Goal: Information Seeking & Learning: Learn about a topic

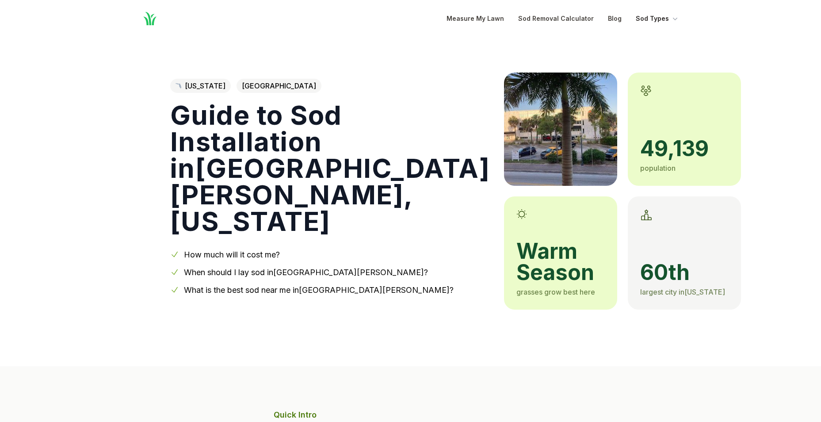
click at [655, 18] on button "Sod Types" at bounding box center [657, 18] width 44 height 11
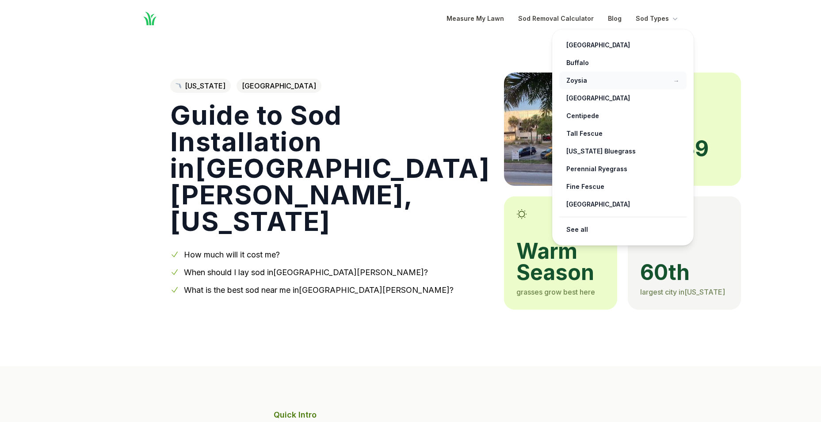
click at [603, 84] on link "Zoysia →" at bounding box center [622, 81] width 127 height 18
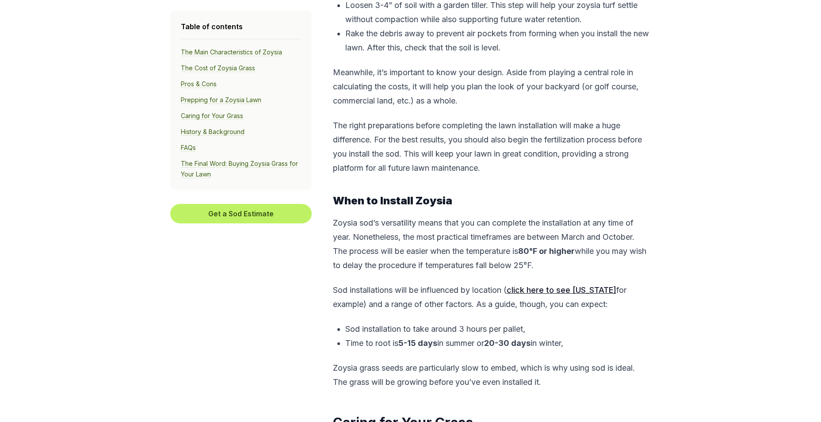
scroll to position [2961, 0]
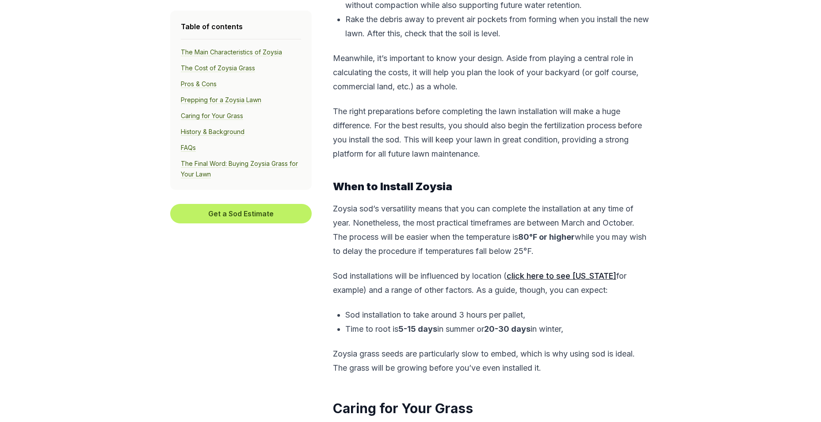
drag, startPoint x: 582, startPoint y: 253, endPoint x: 323, endPoint y: 189, distance: 266.8
click at [323, 189] on section "Table of contents The Main Characteristics of Zoysia The Cost of Zoysia Grass P…" at bounding box center [410, 206] width 481 height 5723
click at [416, 240] on p "Zoysia sod’s versatility means that you can complete the installation at any ti…" at bounding box center [491, 229] width 316 height 57
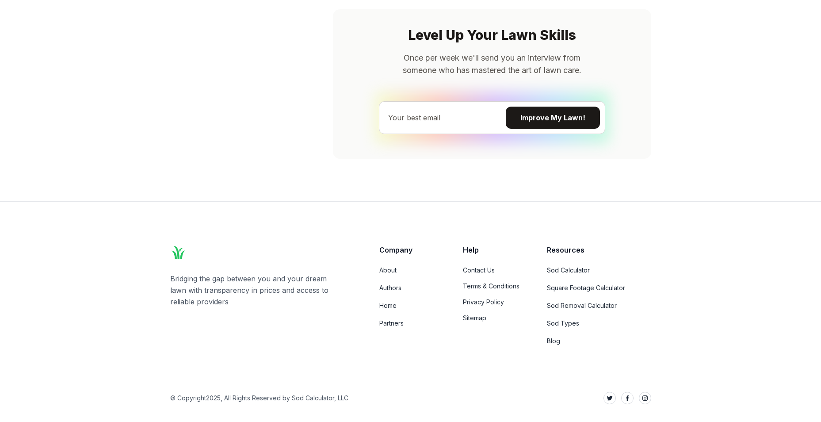
scroll to position [6112, 0]
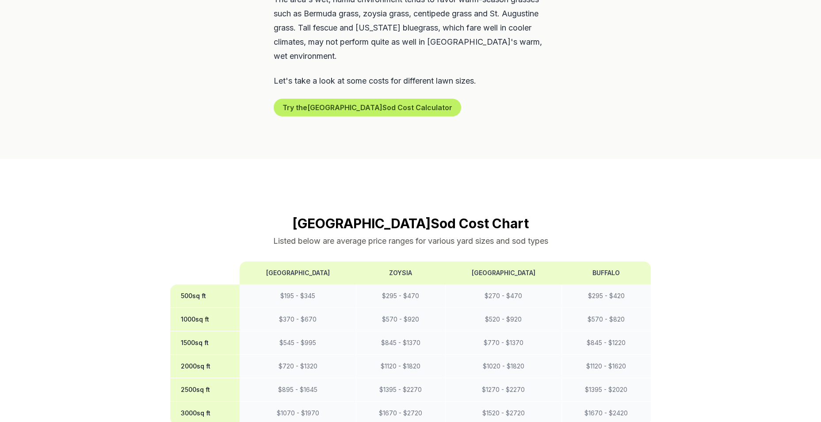
scroll to position [574, 0]
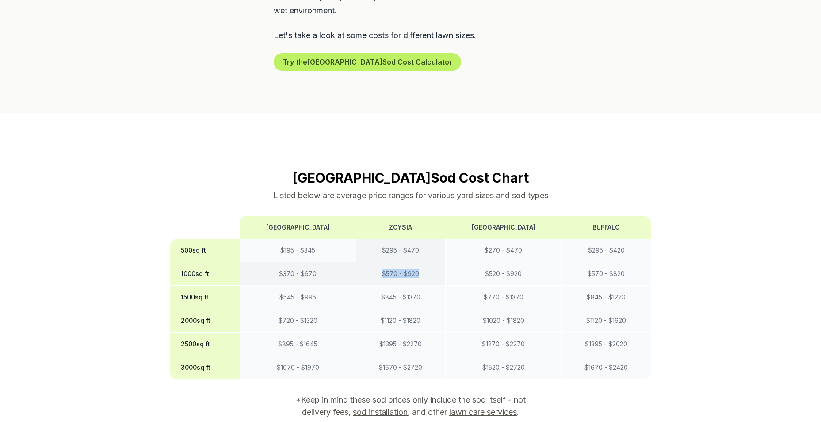
drag, startPoint x: 386, startPoint y: 274, endPoint x: 414, endPoint y: 273, distance: 28.3
click at [414, 273] on td "$ 570 - $ 920" at bounding box center [400, 273] width 89 height 23
click at [414, 274] on td "$ 570 - $ 920" at bounding box center [400, 273] width 89 height 23
drag, startPoint x: 417, startPoint y: 249, endPoint x: 374, endPoint y: 250, distance: 42.9
click at [374, 250] on td "$ 295 - $ 470" at bounding box center [400, 250] width 89 height 23
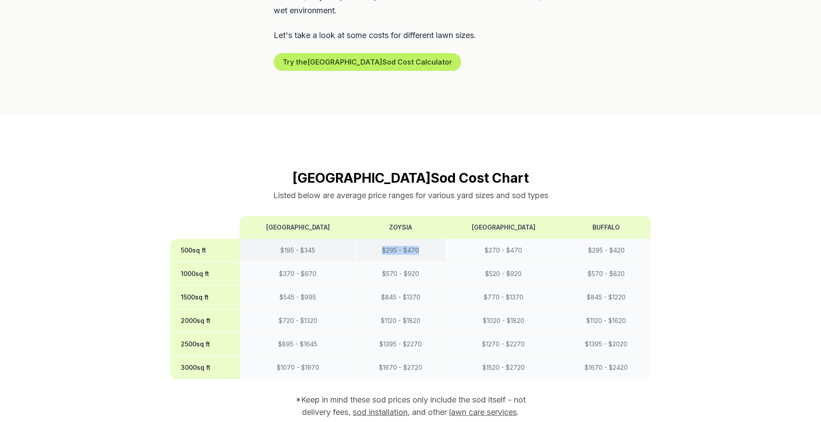
drag, startPoint x: 374, startPoint y: 250, endPoint x: 373, endPoint y: 257, distance: 7.1
click at [373, 257] on td "$ 295 - $ 470" at bounding box center [400, 250] width 89 height 23
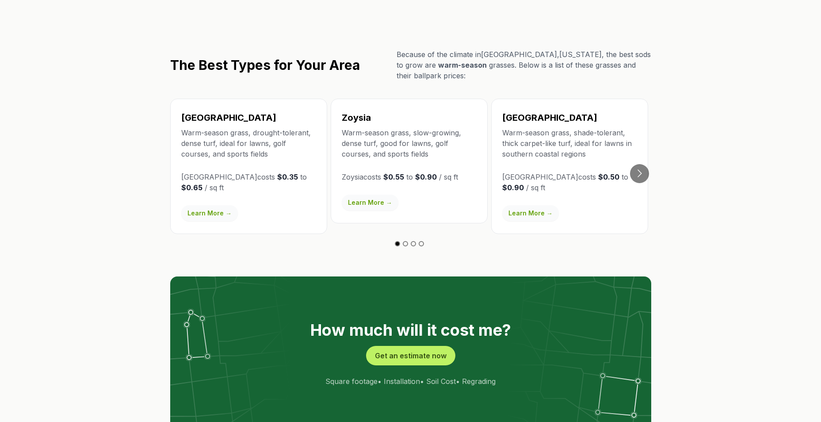
scroll to position [1502, 0]
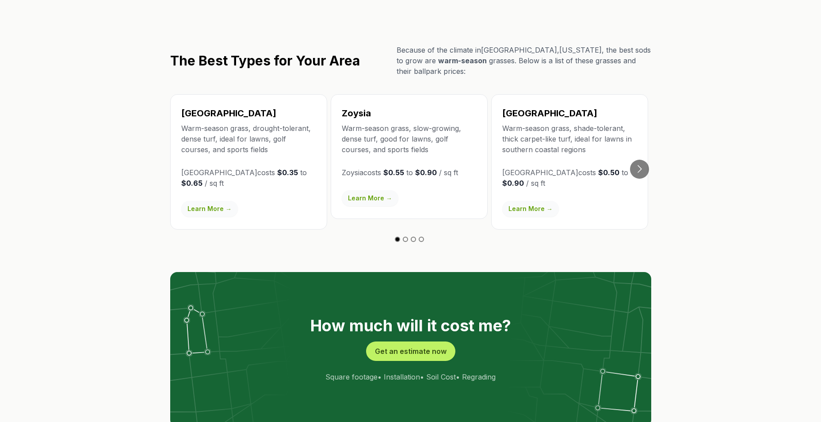
click at [378, 198] on link "Learn More →" at bounding box center [370, 198] width 57 height 16
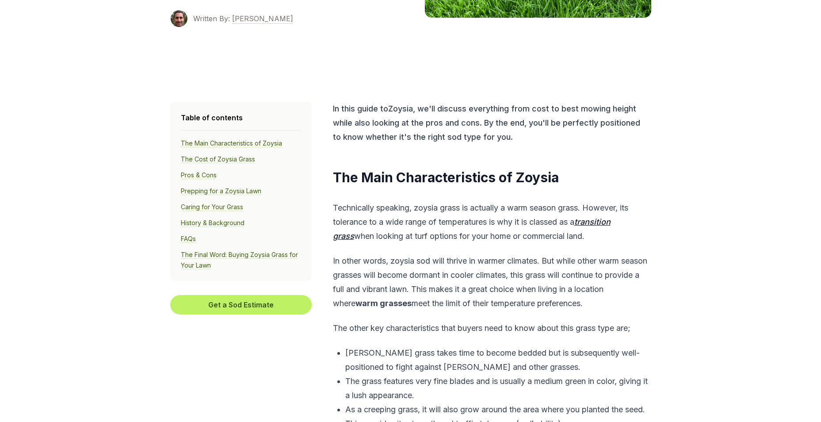
scroll to position [265, 0]
